Goal: Task Accomplishment & Management: Manage account settings

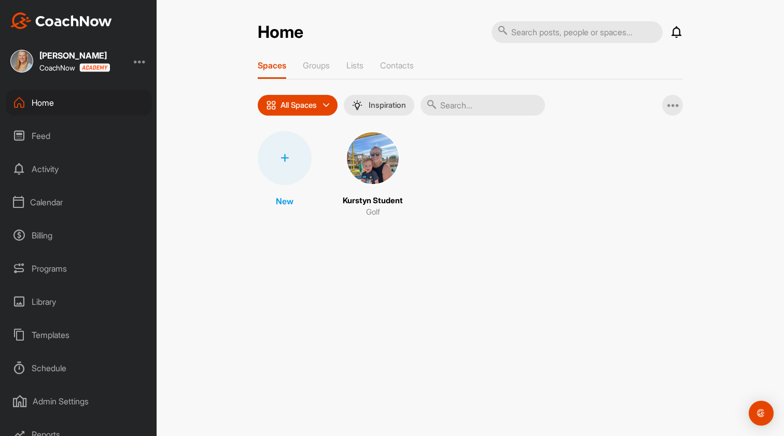
click at [80, 103] on div "Home" at bounding box center [79, 103] width 146 height 26
click at [383, 162] on img at bounding box center [373, 158] width 54 height 54
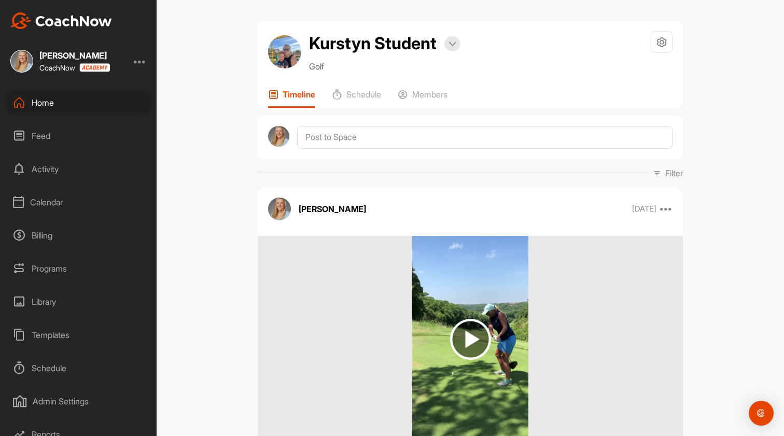
click at [56, 101] on div "Home" at bounding box center [79, 103] width 146 height 26
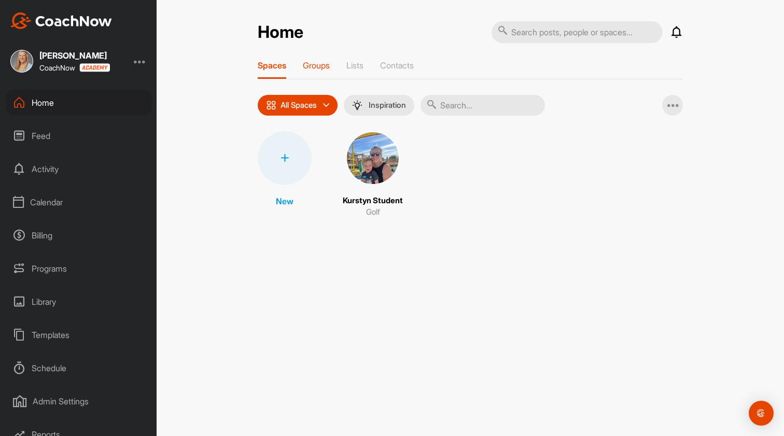
click at [312, 70] on p "Groups" at bounding box center [316, 65] width 27 height 10
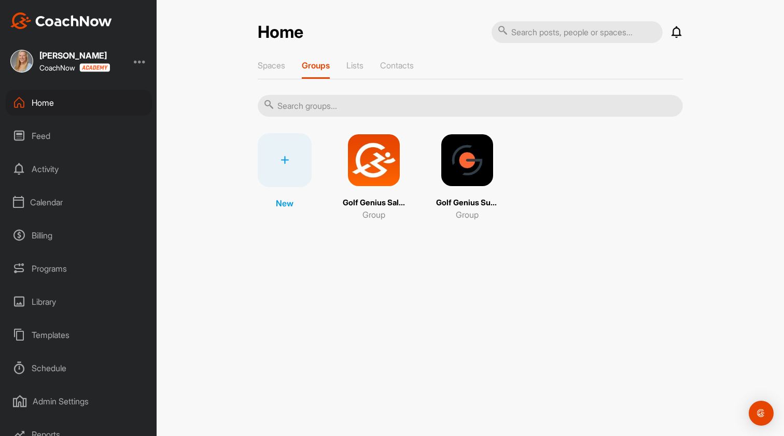
click at [389, 184] on img at bounding box center [374, 160] width 54 height 54
click at [363, 70] on p "Lists" at bounding box center [354, 65] width 17 height 10
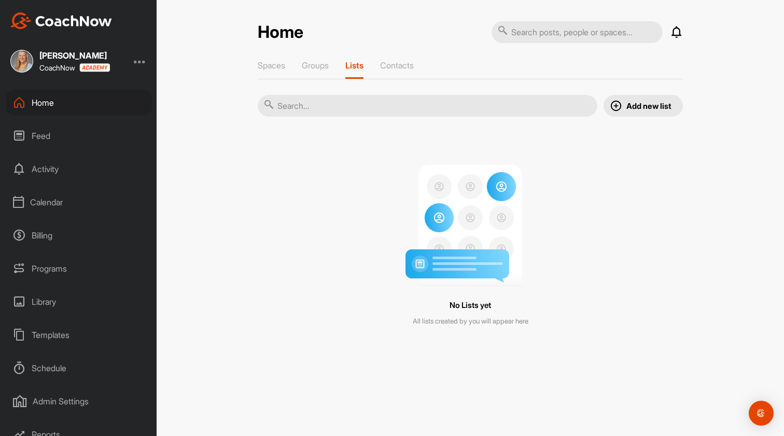
click at [40, 137] on div "Feed" at bounding box center [79, 136] width 146 height 26
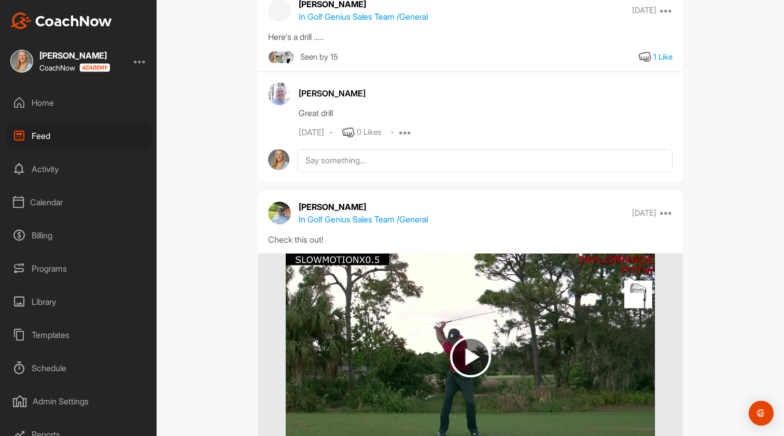
scroll to position [824, 0]
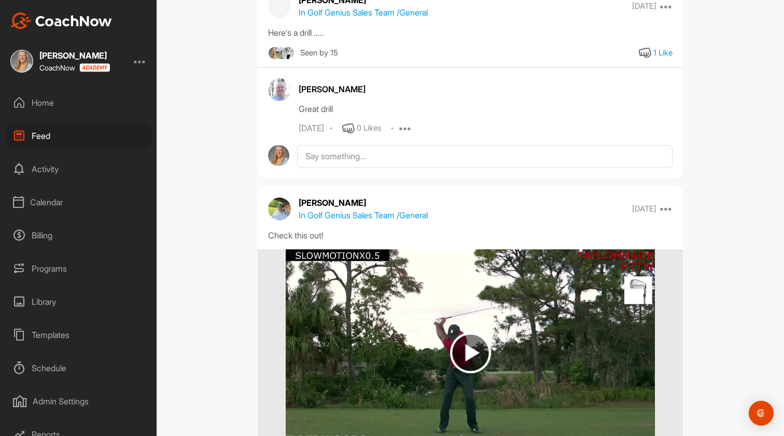
click at [54, 175] on div "Activity" at bounding box center [79, 169] width 146 height 26
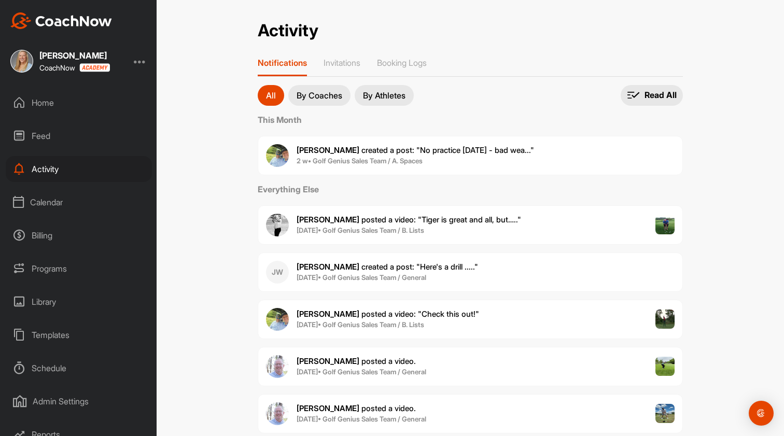
click at [55, 203] on div "Calendar" at bounding box center [79, 202] width 146 height 26
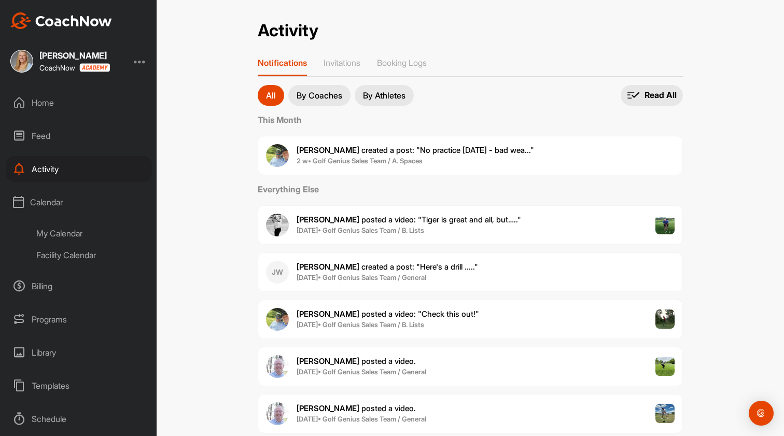
click at [57, 236] on div "My Calendar" at bounding box center [90, 233] width 123 height 22
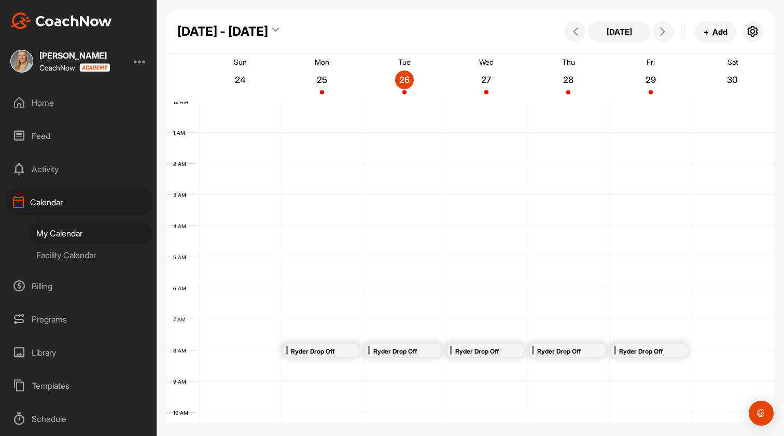
scroll to position [179, 0]
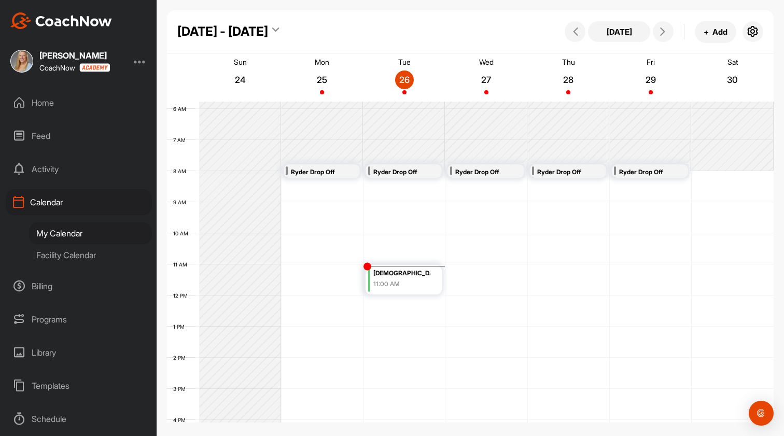
click at [60, 254] on div "Facility Calendar" at bounding box center [90, 255] width 123 height 22
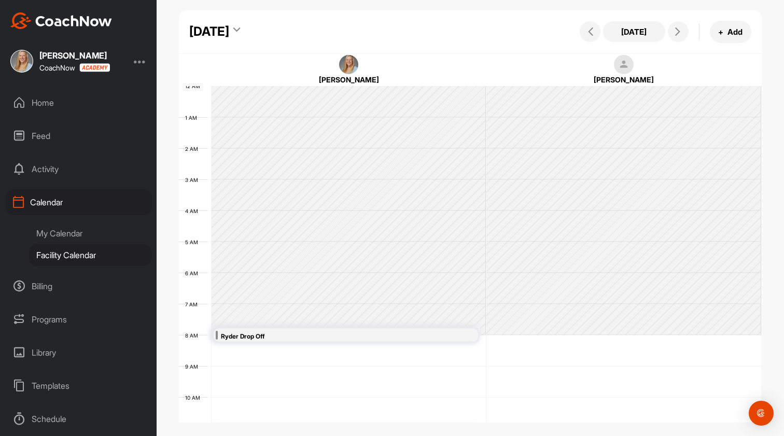
scroll to position [179, 0]
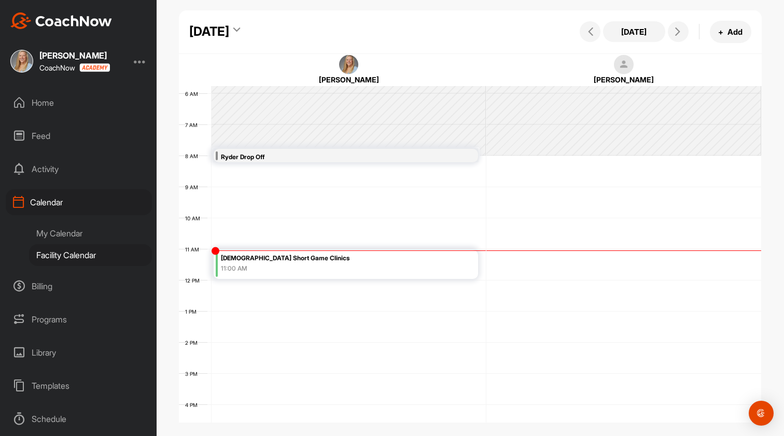
click at [58, 233] on div "My Calendar" at bounding box center [90, 233] width 123 height 22
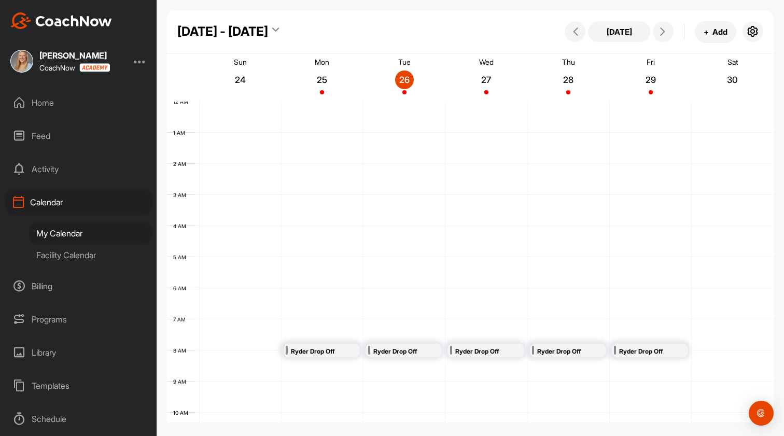
scroll to position [179, 0]
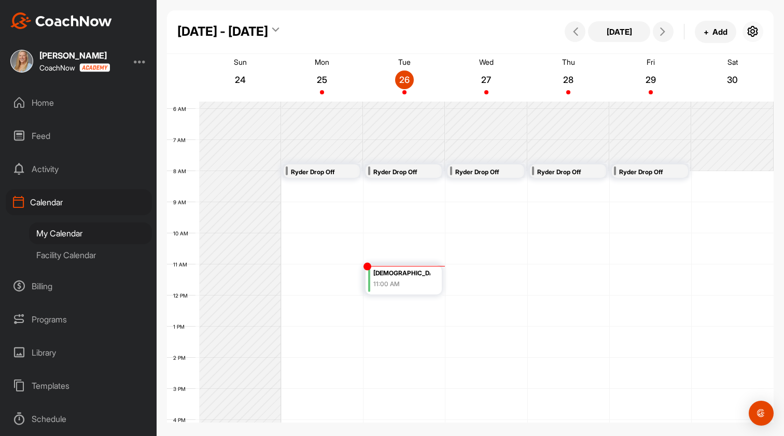
click at [753, 33] on icon "button" at bounding box center [752, 31] width 12 height 12
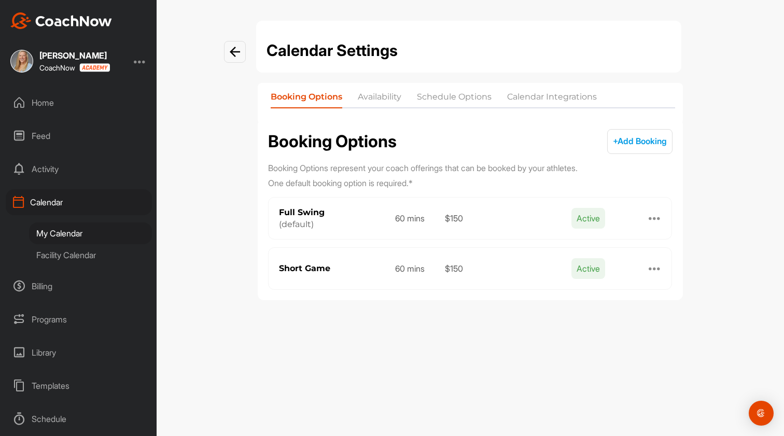
click at [627, 140] on span "+ Add Booking" at bounding box center [640, 141] width 54 height 10
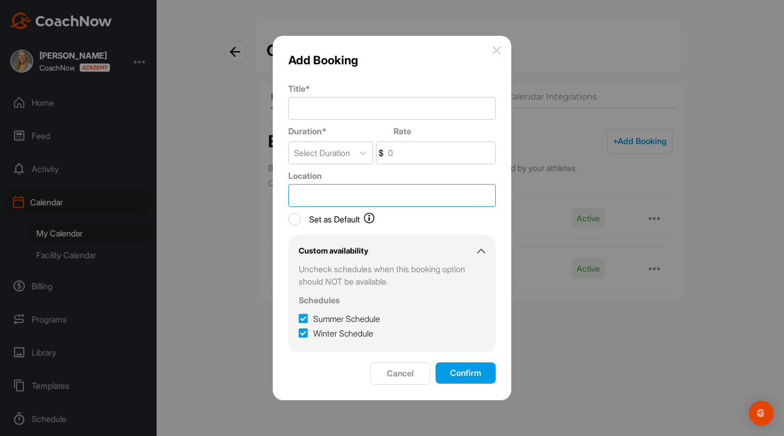
click at [344, 190] on input "Location" at bounding box center [391, 195] width 207 height 23
click at [498, 50] on img at bounding box center [496, 50] width 8 height 8
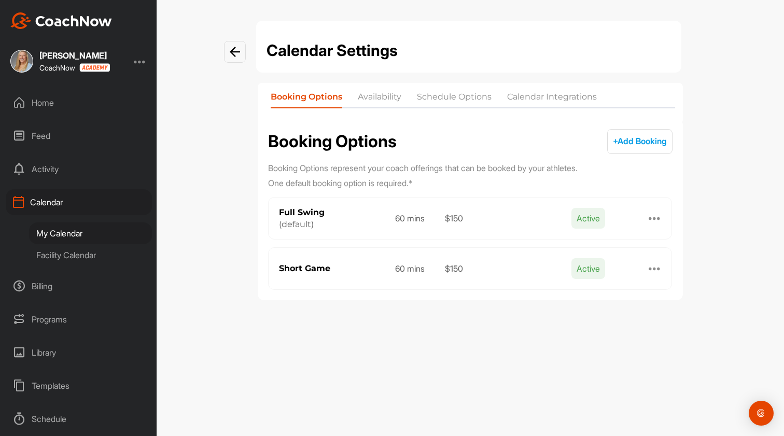
click at [383, 93] on li "Availability" at bounding box center [380, 99] width 44 height 17
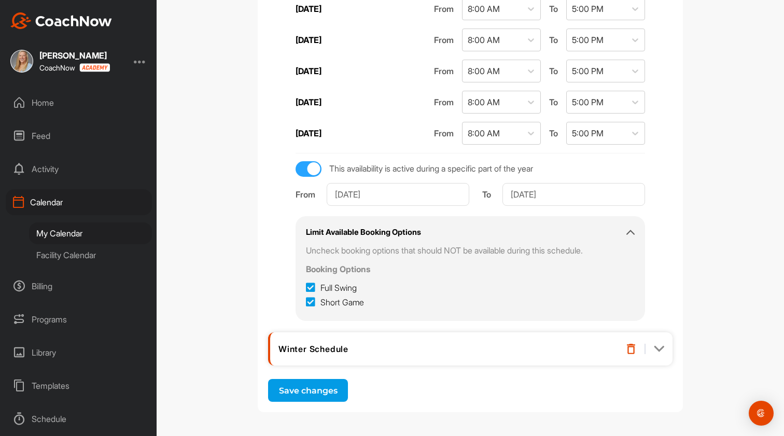
click at [537, 349] on div "Winter Schedule" at bounding box center [442, 349] width 328 height 10
click at [659, 347] on img at bounding box center [659, 349] width 10 height 10
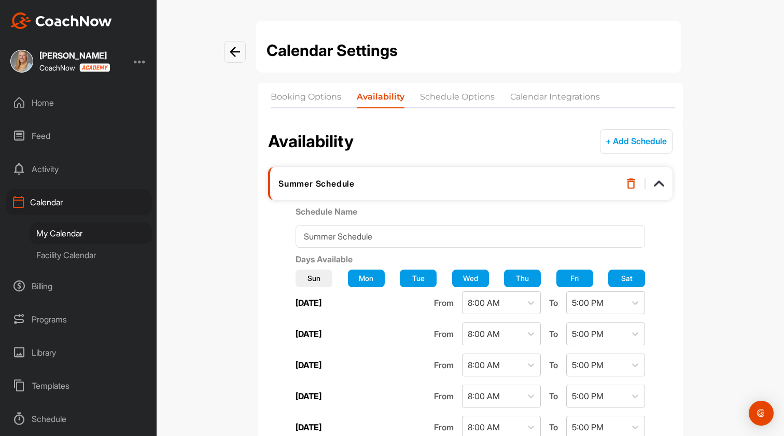
click at [305, 97] on li "Booking Options" at bounding box center [306, 99] width 70 height 17
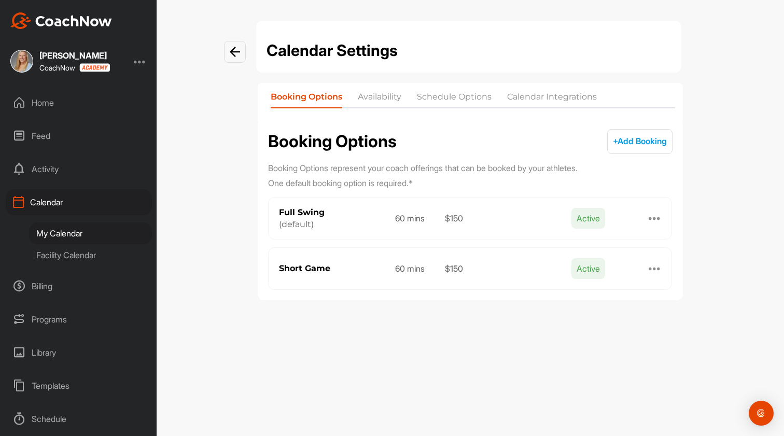
click at [474, 95] on li "Schedule Options" at bounding box center [454, 99] width 75 height 17
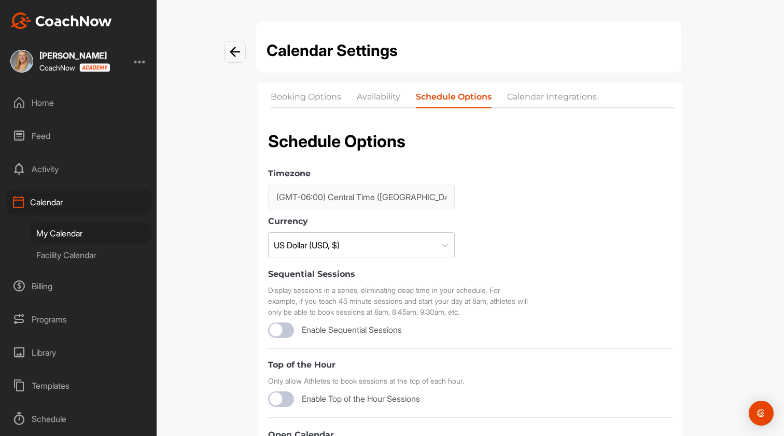
click at [548, 101] on li "Calendar Integrations" at bounding box center [552, 99] width 90 height 17
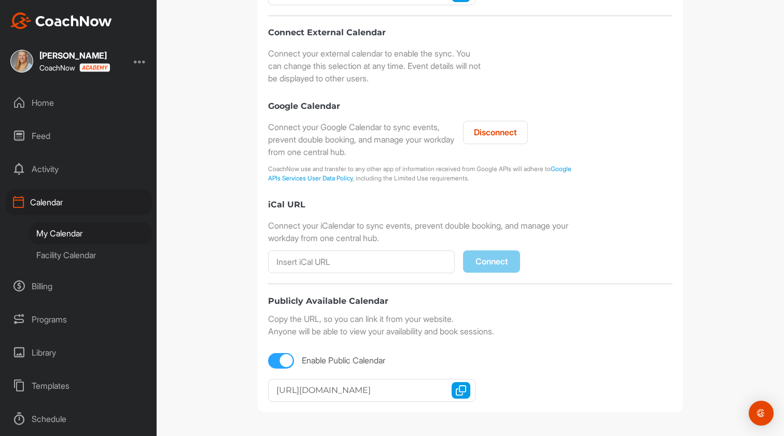
scroll to position [268, 0]
click at [459, 391] on img "button" at bounding box center [461, 390] width 10 height 10
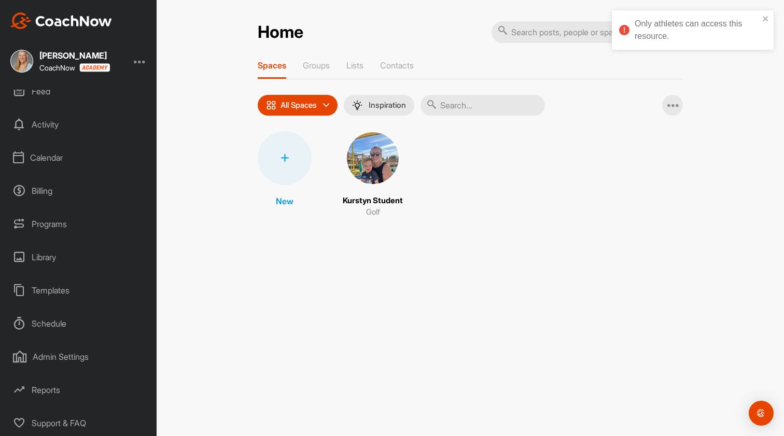
scroll to position [45, 0]
click at [129, 67] on div "Kurstyn Wyatt CoachNow" at bounding box center [78, 61] width 157 height 23
click at [141, 61] on div at bounding box center [140, 61] width 12 height 12
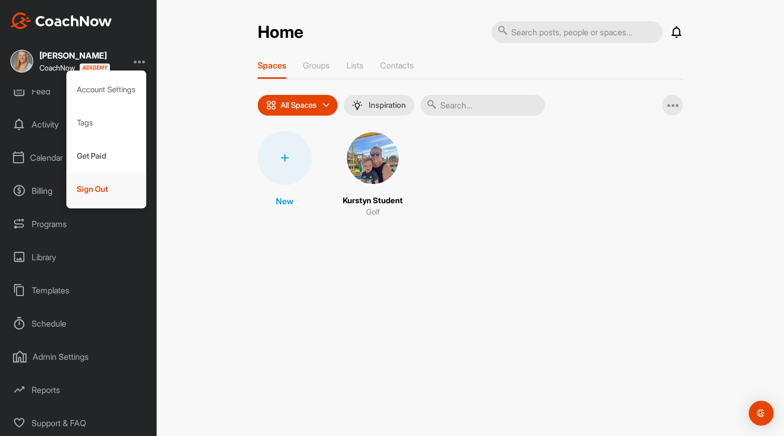
click at [102, 194] on div "Sign Out" at bounding box center [106, 189] width 80 height 33
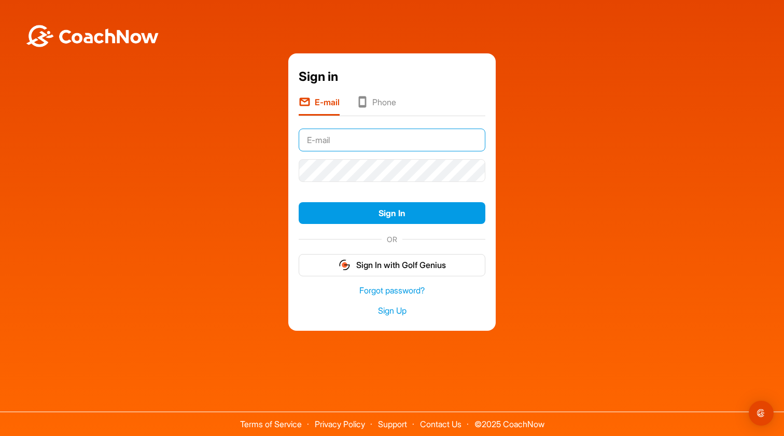
click at [406, 134] on input "text" at bounding box center [392, 140] width 187 height 23
type input "Kurstyn.wyatt@golfgenius.com"
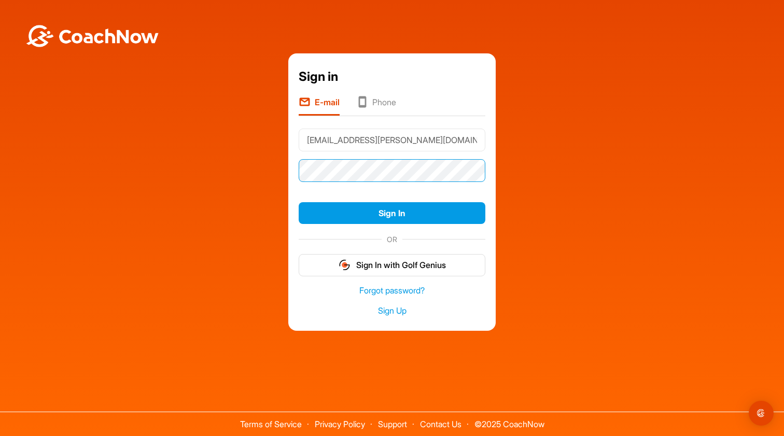
click at [392, 213] on button "Sign In" at bounding box center [392, 213] width 187 height 22
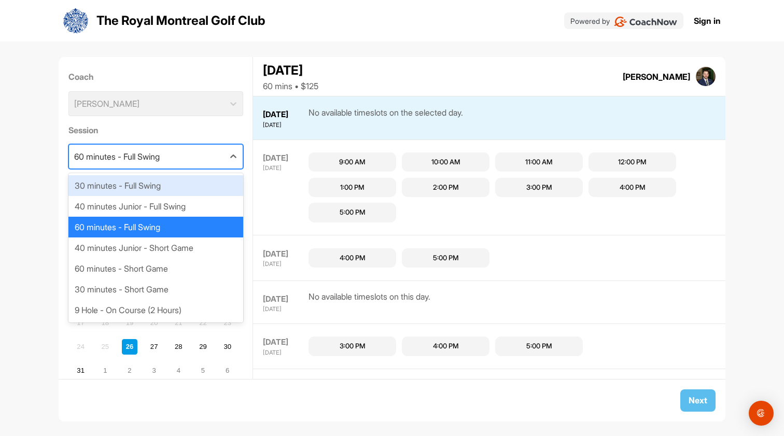
click at [172, 159] on div "60 minutes - Full Swing" at bounding box center [146, 157] width 155 height 24
click at [171, 190] on div "30 minutes - Full Swing" at bounding box center [155, 185] width 175 height 21
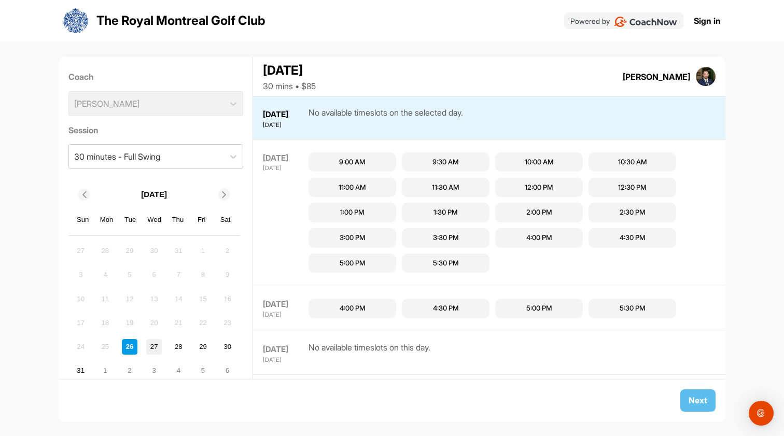
click at [154, 342] on div "27" at bounding box center [154, 347] width 16 height 16
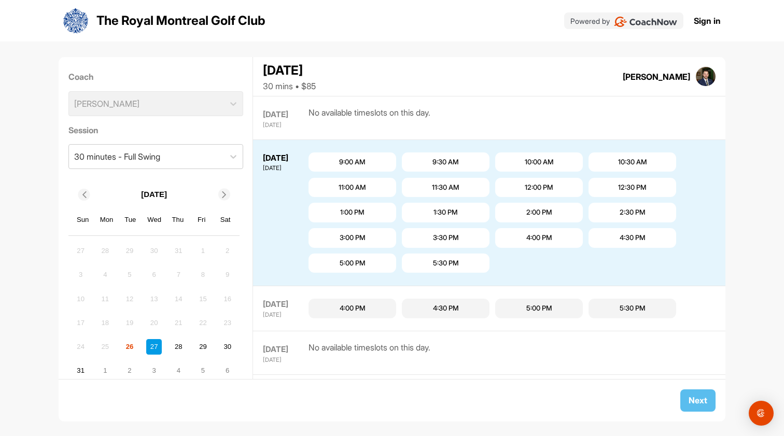
click at [579, 2] on div "The Royal Montreal Golf Club Powered by Sign in" at bounding box center [391, 20] width 657 height 41
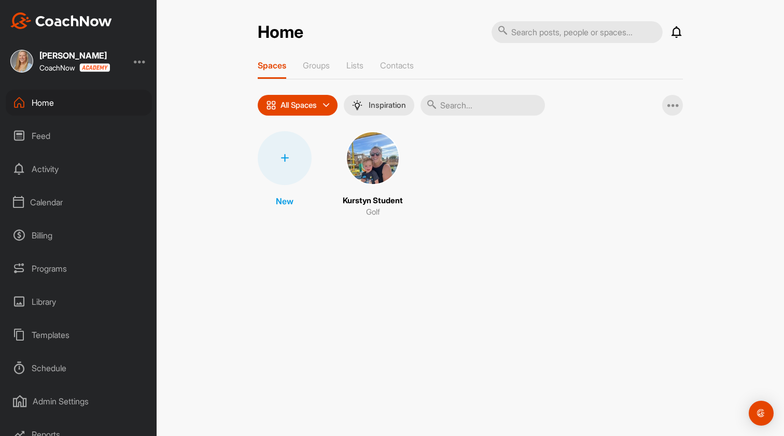
click at [45, 198] on div "Calendar" at bounding box center [79, 202] width 146 height 26
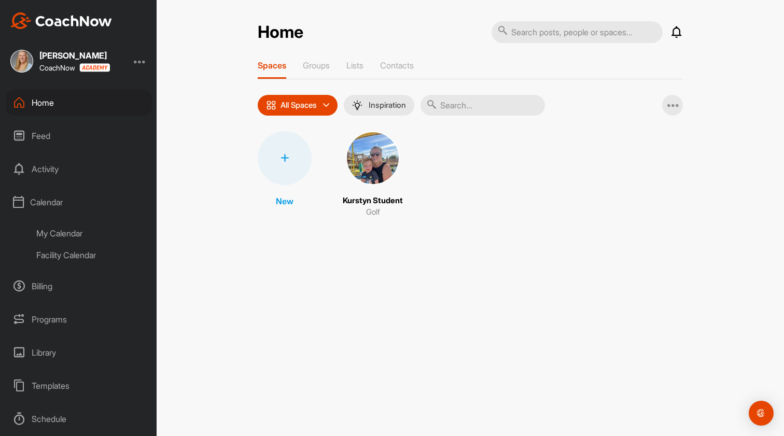
click at [62, 231] on div "My Calendar" at bounding box center [90, 233] width 123 height 22
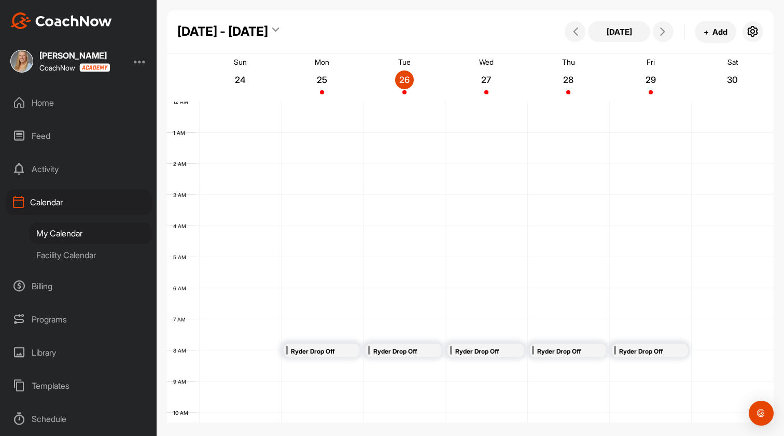
scroll to position [179, 0]
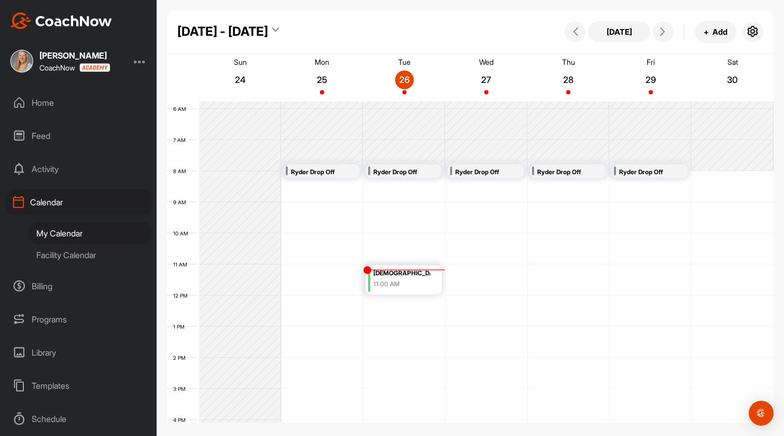
click at [62, 261] on div "Facility Calendar" at bounding box center [90, 255] width 123 height 22
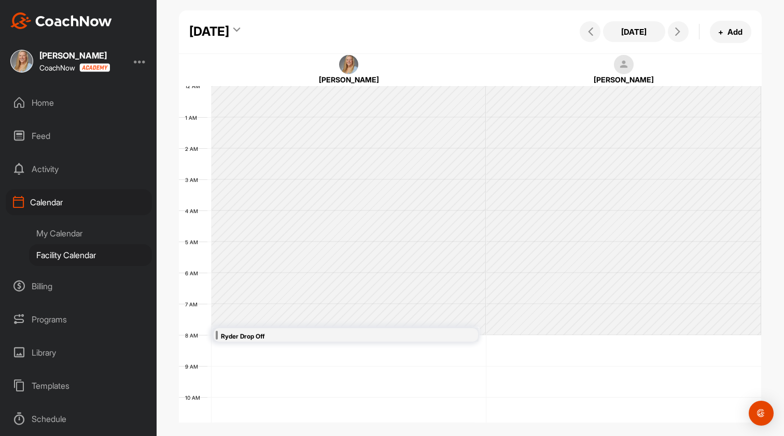
scroll to position [179, 0]
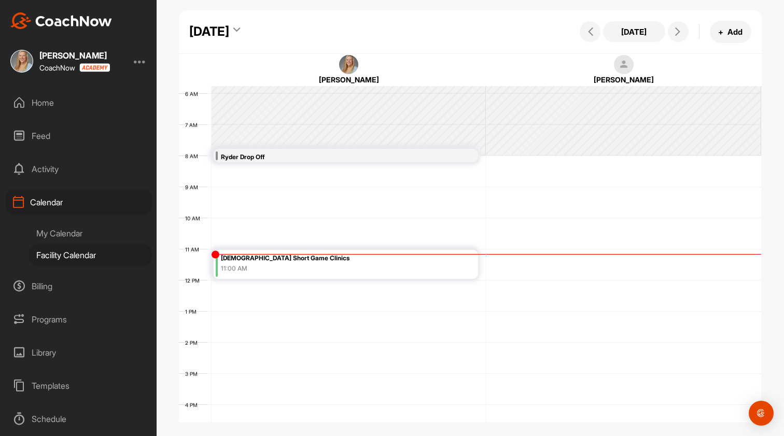
click at [41, 280] on div "Billing" at bounding box center [79, 286] width 146 height 26
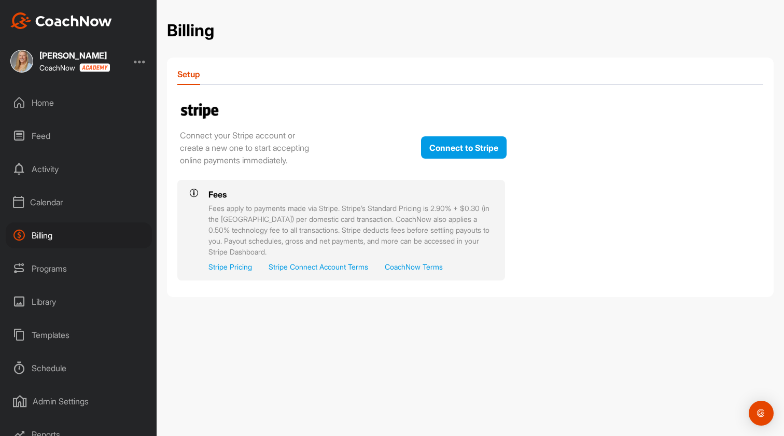
click at [70, 266] on div "Programs" at bounding box center [79, 268] width 146 height 26
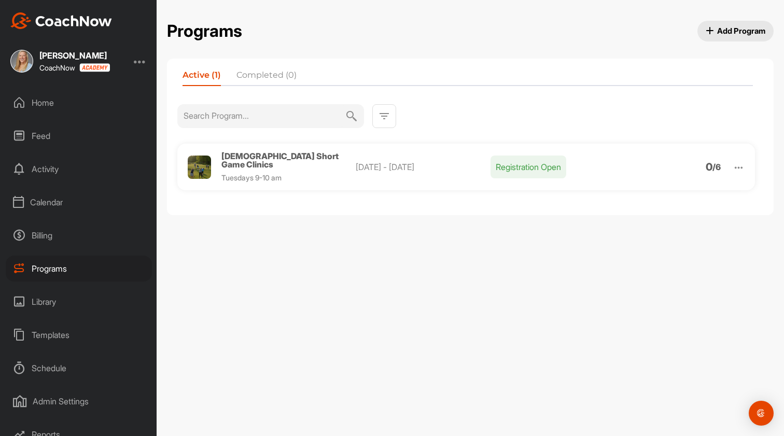
click at [39, 234] on div "Billing" at bounding box center [79, 235] width 146 height 26
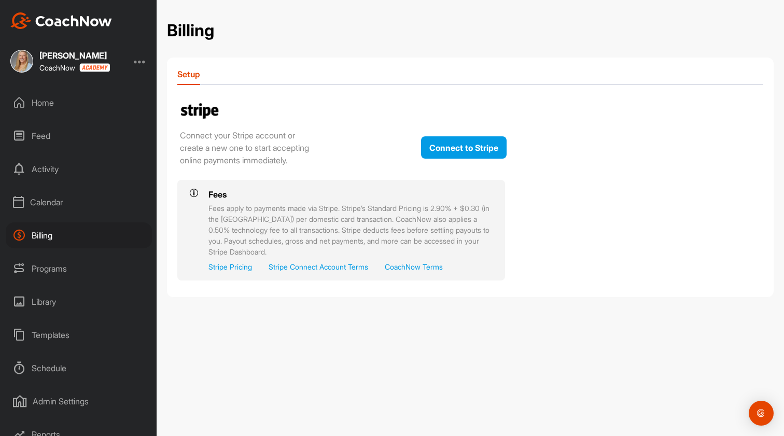
click at [51, 264] on div "Programs" at bounding box center [79, 268] width 146 height 26
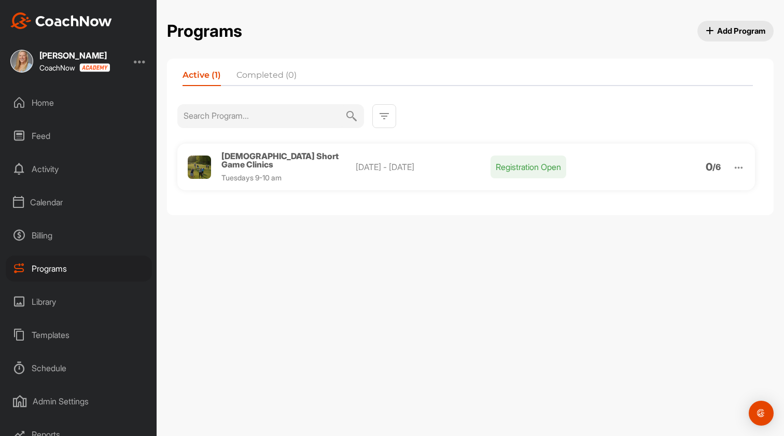
click at [713, 36] on span "Add Program" at bounding box center [735, 30] width 60 height 11
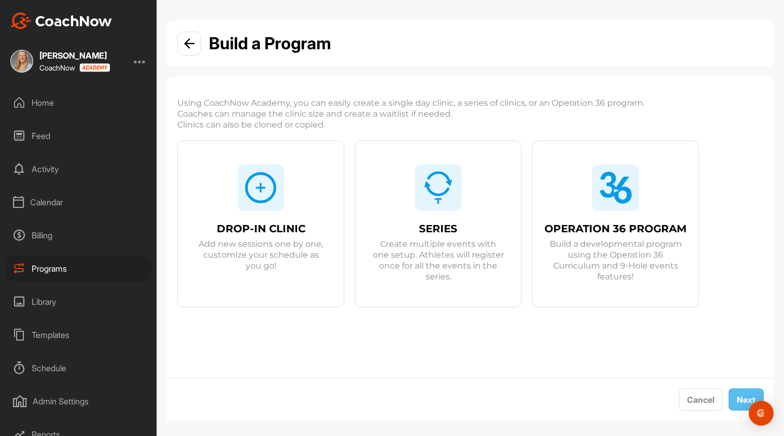
click at [187, 41] on img at bounding box center [189, 43] width 10 height 10
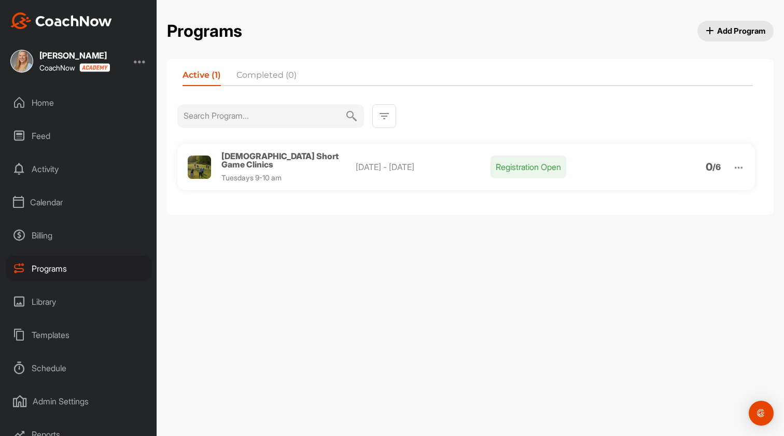
click at [743, 165] on img at bounding box center [738, 168] width 12 height 12
click at [634, 221] on li "Edit" at bounding box center [678, 221] width 127 height 17
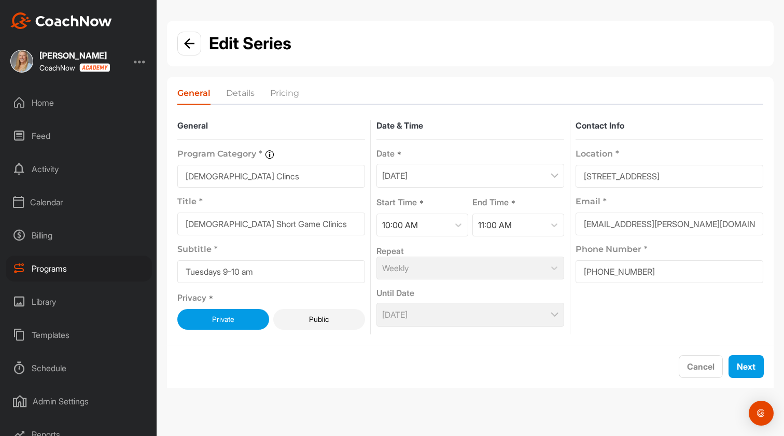
click at [233, 93] on li "Details" at bounding box center [240, 95] width 29 height 17
click at [193, 46] on img at bounding box center [189, 43] width 10 height 10
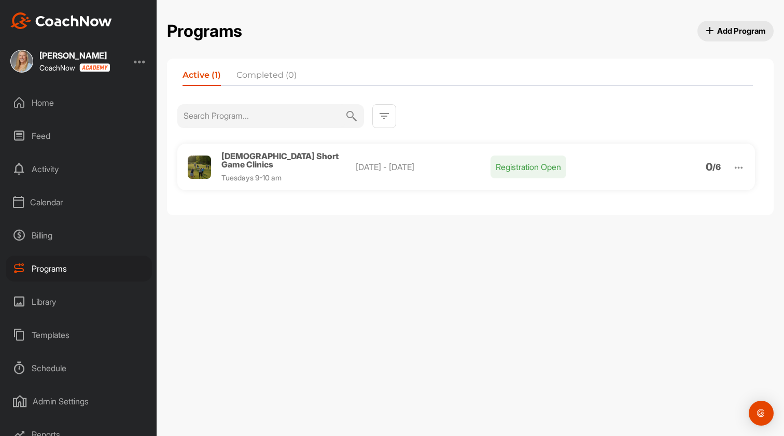
click at [44, 305] on div "Library" at bounding box center [79, 302] width 146 height 26
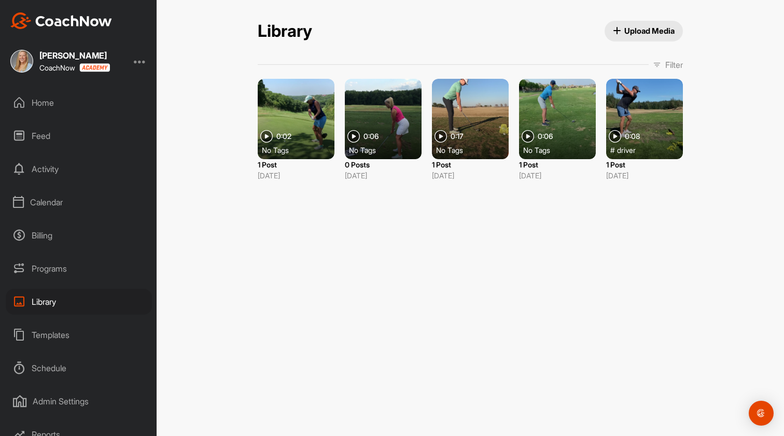
click at [38, 336] on div "Templates" at bounding box center [79, 335] width 146 height 26
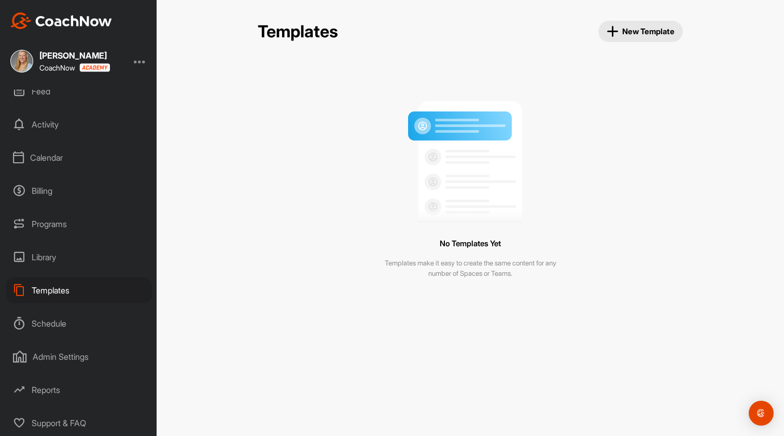
scroll to position [45, 0]
click at [50, 314] on div "Schedule" at bounding box center [79, 323] width 146 height 26
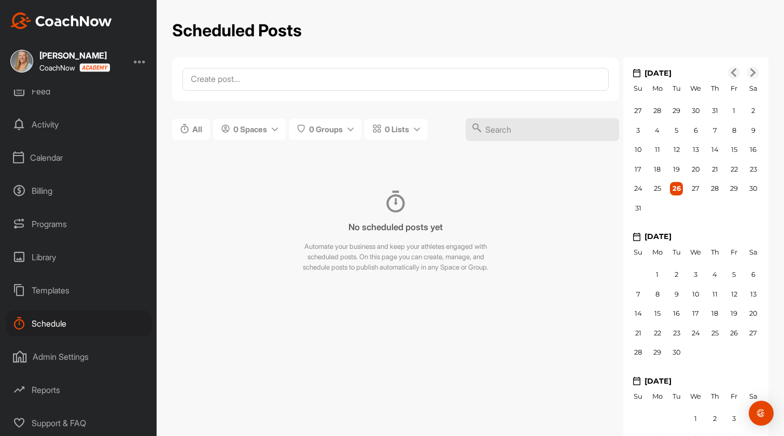
scroll to position [45, 0]
click at [72, 354] on div "Admin Settings" at bounding box center [79, 357] width 146 height 26
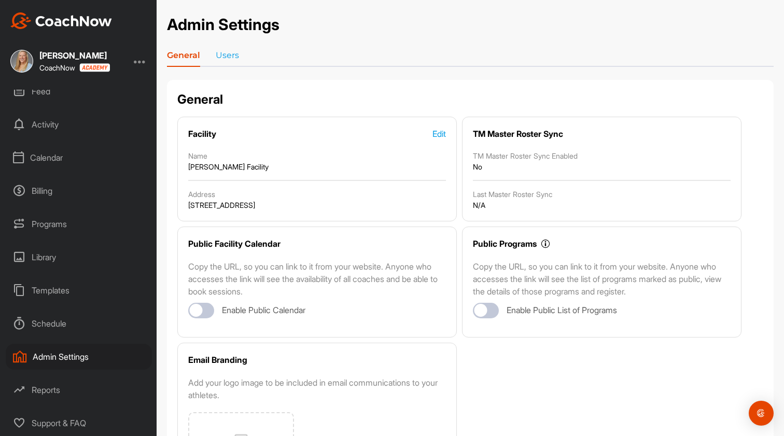
scroll to position [45, 0]
click at [45, 396] on div "Reports" at bounding box center [79, 390] width 146 height 26
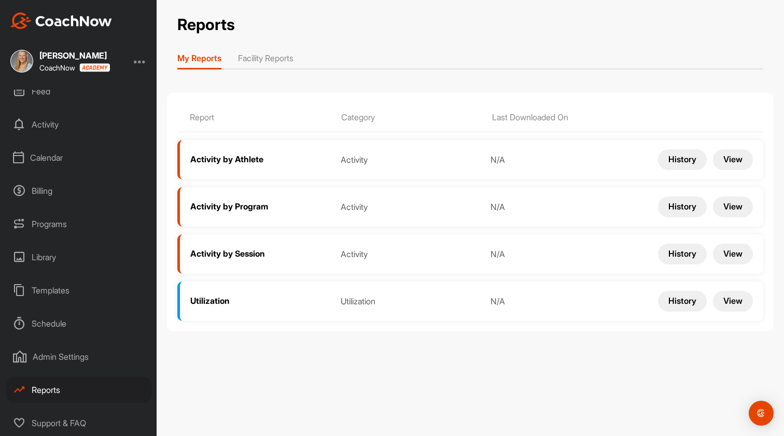
scroll to position [45, 0]
click at [269, 63] on li "Facility Reports" at bounding box center [265, 60] width 55 height 17
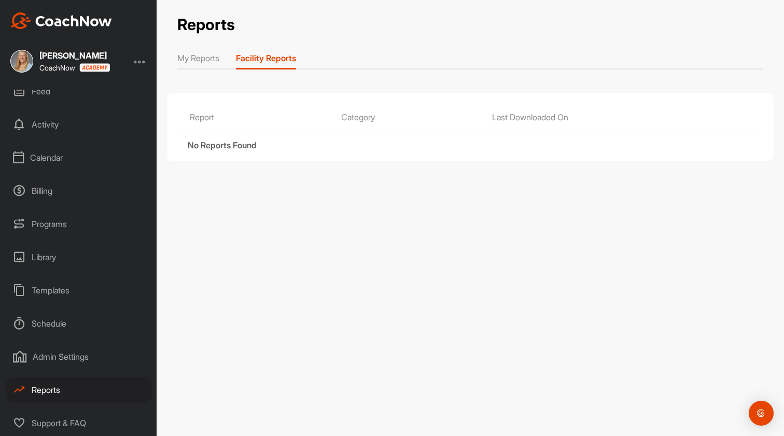
click at [197, 59] on li "My Reports" at bounding box center [198, 60] width 42 height 17
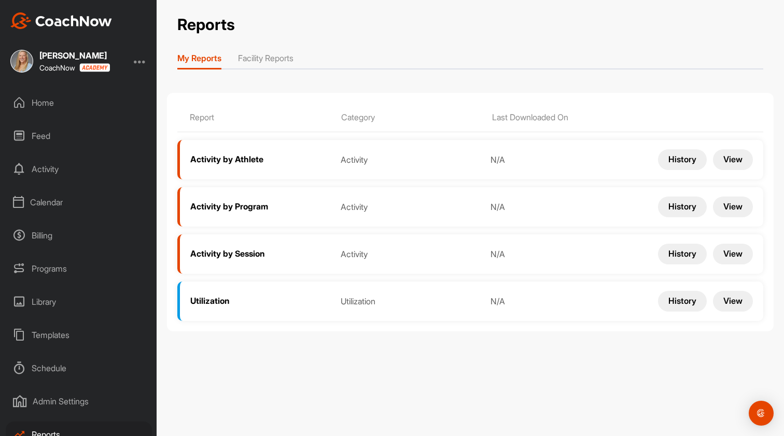
scroll to position [0, 0]
click at [57, 99] on div "Home" at bounding box center [79, 103] width 146 height 26
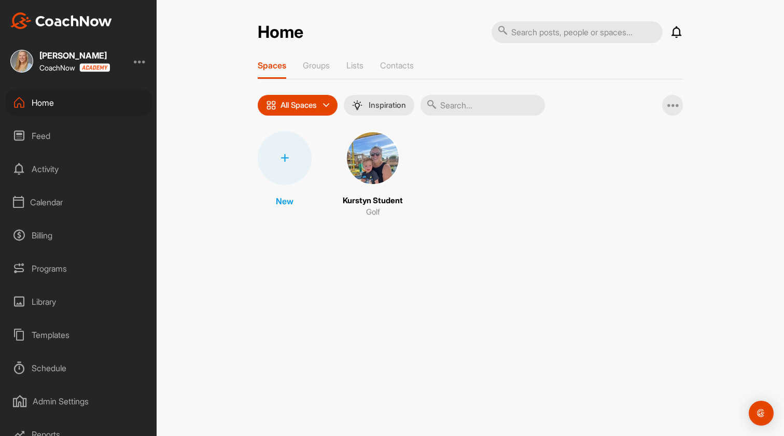
click at [364, 148] on img at bounding box center [373, 158] width 54 height 54
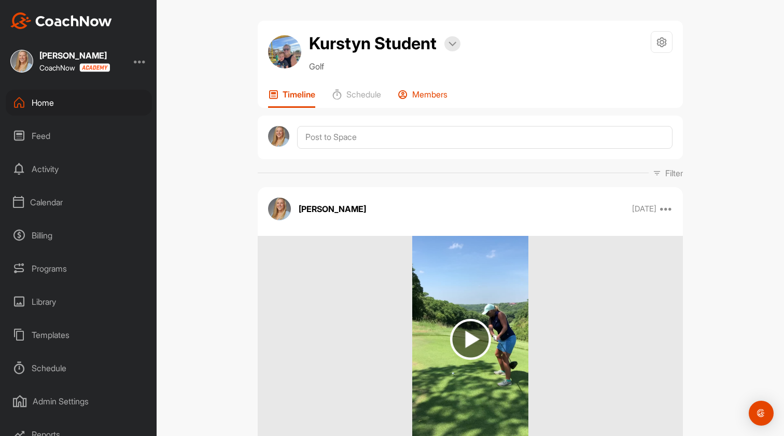
click at [438, 95] on p "Members" at bounding box center [429, 94] width 35 height 10
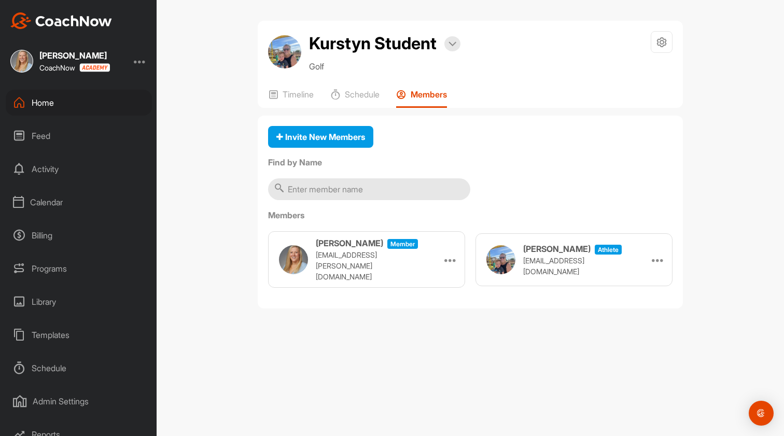
click at [75, 171] on div "Activity" at bounding box center [79, 169] width 146 height 26
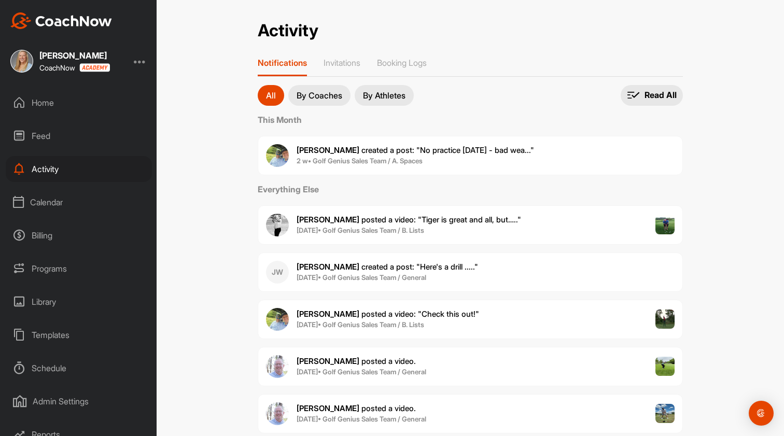
click at [58, 208] on div "Calendar" at bounding box center [79, 202] width 146 height 26
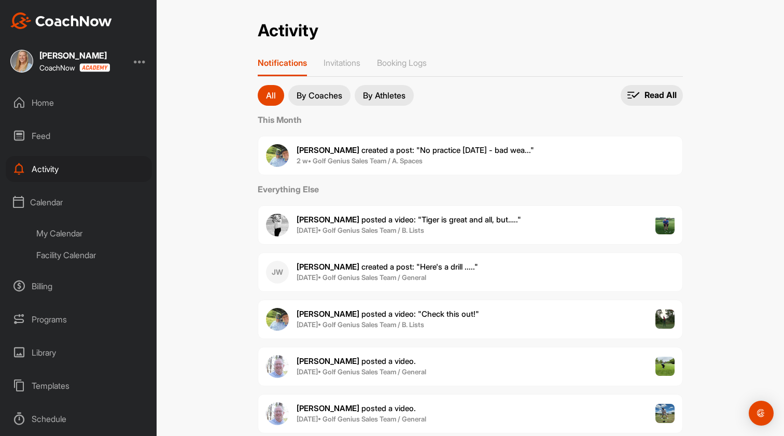
click at [58, 233] on div "My Calendar" at bounding box center [90, 233] width 123 height 22
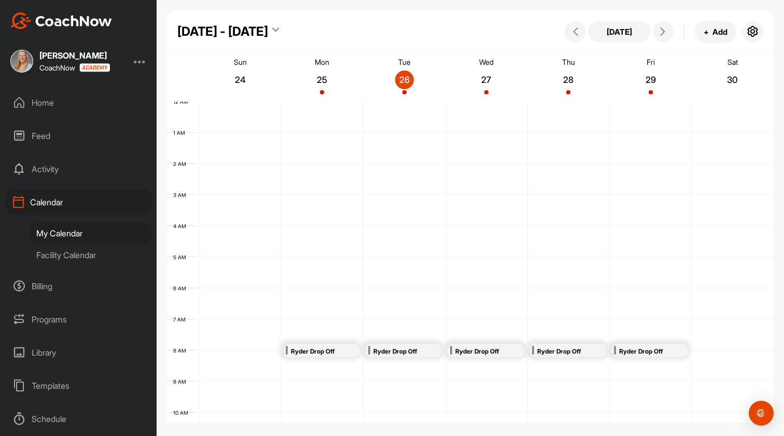
scroll to position [179, 0]
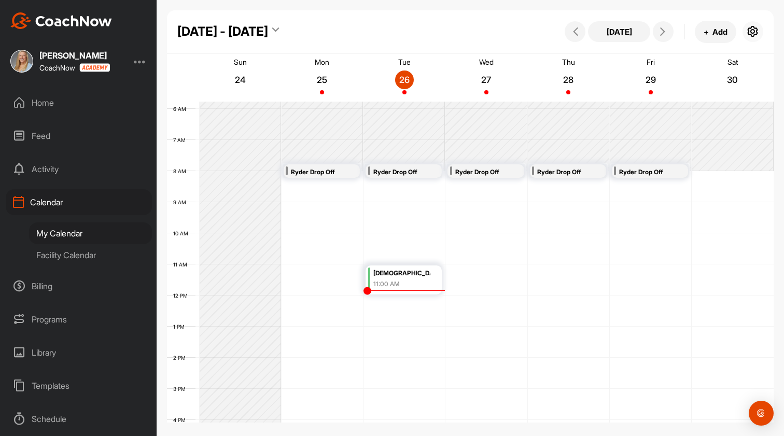
click at [757, 32] on icon "button" at bounding box center [752, 31] width 12 height 12
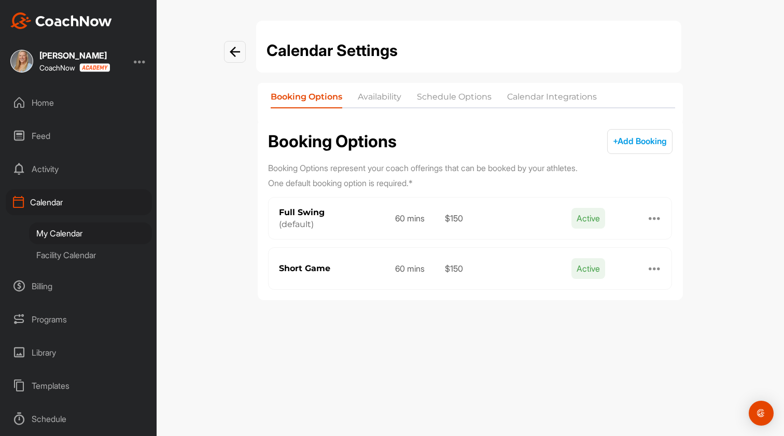
click at [461, 92] on li "Schedule Options" at bounding box center [454, 99] width 75 height 17
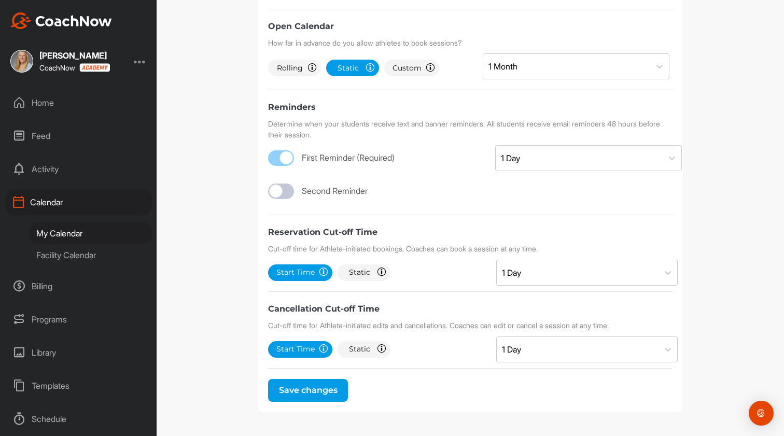
click at [283, 191] on div at bounding box center [281, 191] width 26 height 16
checkbox input "true"
click at [513, 193] on div "Select..." at bounding box center [516, 191] width 30 height 12
click at [425, 160] on div "First Reminder (Required) 1 Day" at bounding box center [470, 155] width 404 height 21
